Goal: Transaction & Acquisition: Purchase product/service

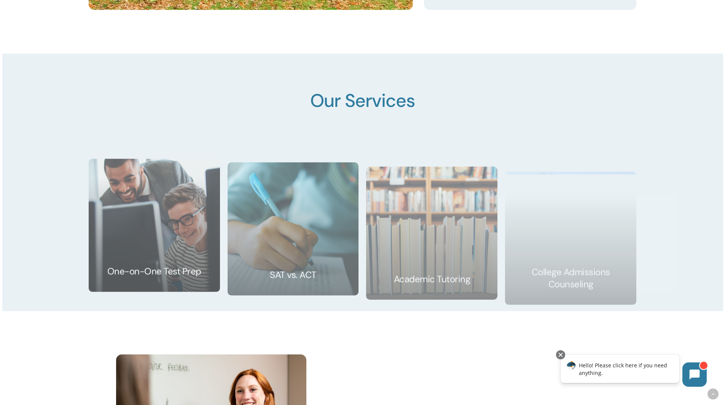
scroll to position [1256, 0]
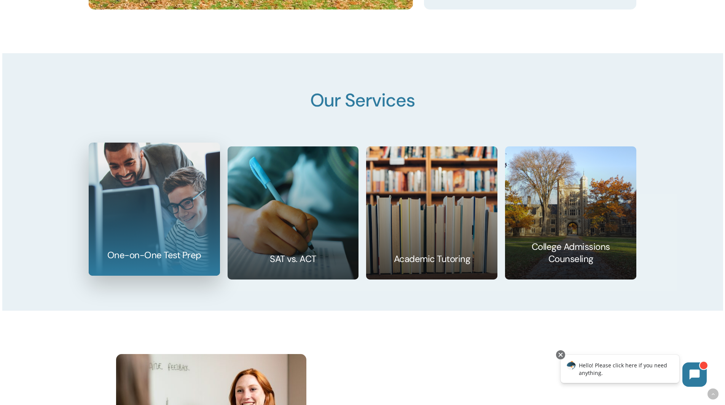
click at [161, 240] on link at bounding box center [154, 209] width 131 height 132
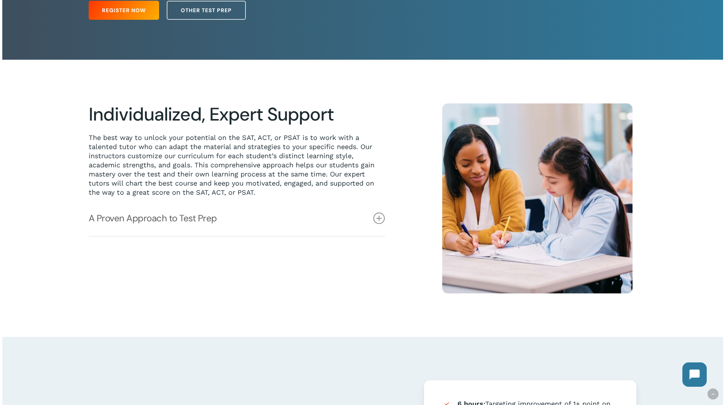
scroll to position [190, 0]
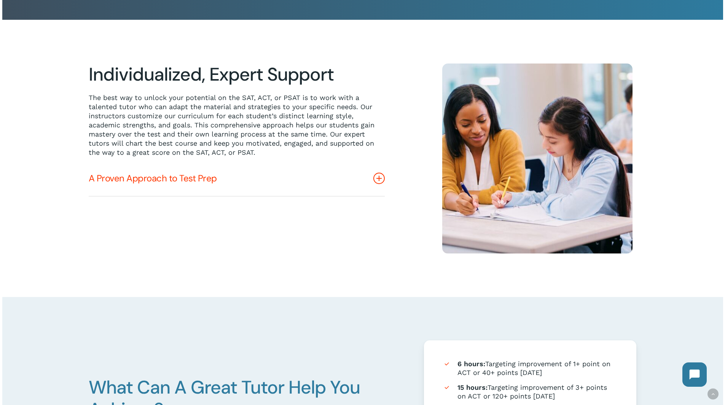
click at [381, 178] on icon at bounding box center [378, 178] width 11 height 11
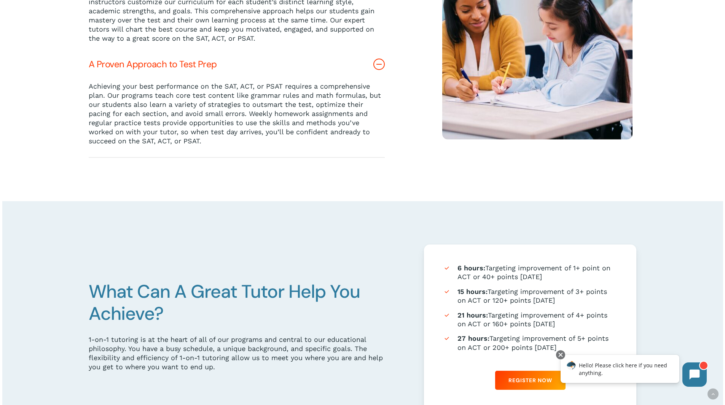
scroll to position [419, 0]
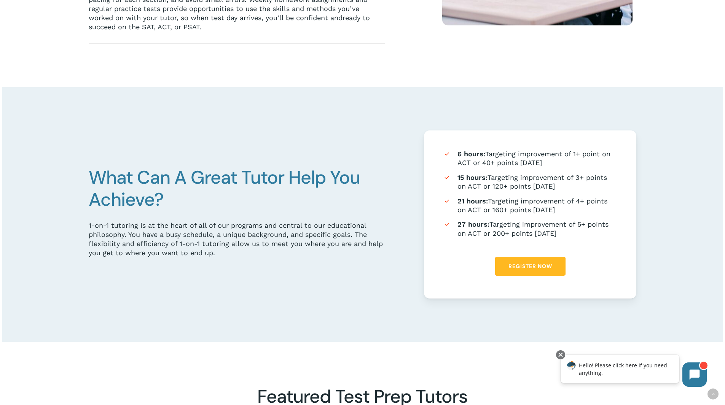
click at [516, 264] on link "Register Now" at bounding box center [530, 266] width 70 height 19
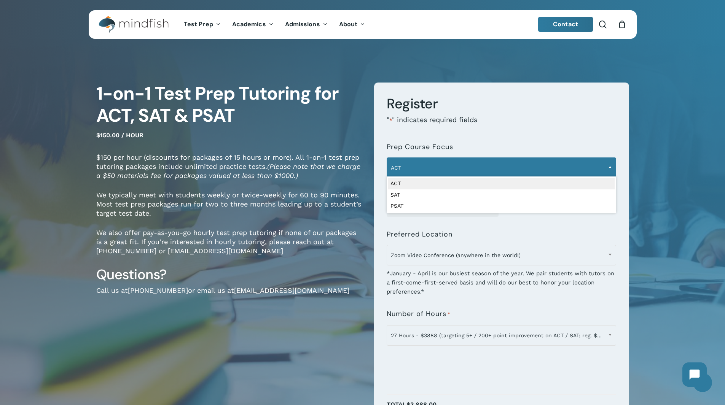
click at [430, 173] on span "ACT" at bounding box center [501, 168] width 229 height 16
select select "***"
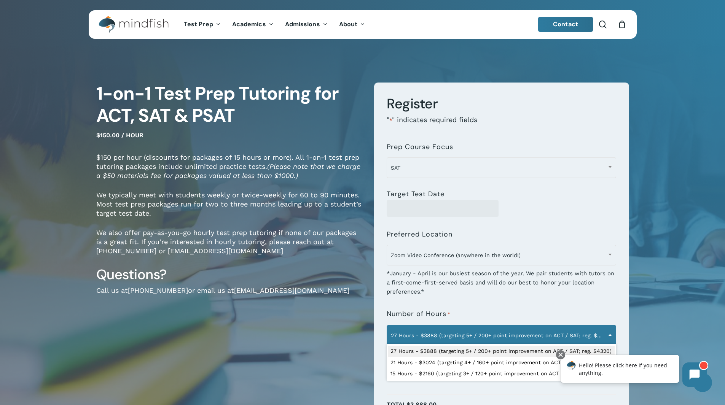
click at [606, 333] on span at bounding box center [609, 334] width 11 height 19
